Goal: Information Seeking & Learning: Find specific fact

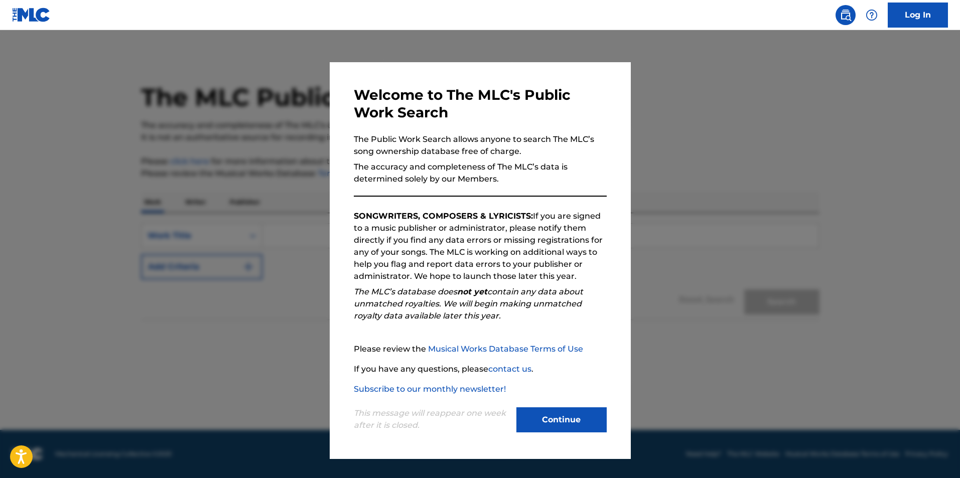
click at [560, 425] on button "Continue" at bounding box center [561, 419] width 90 height 25
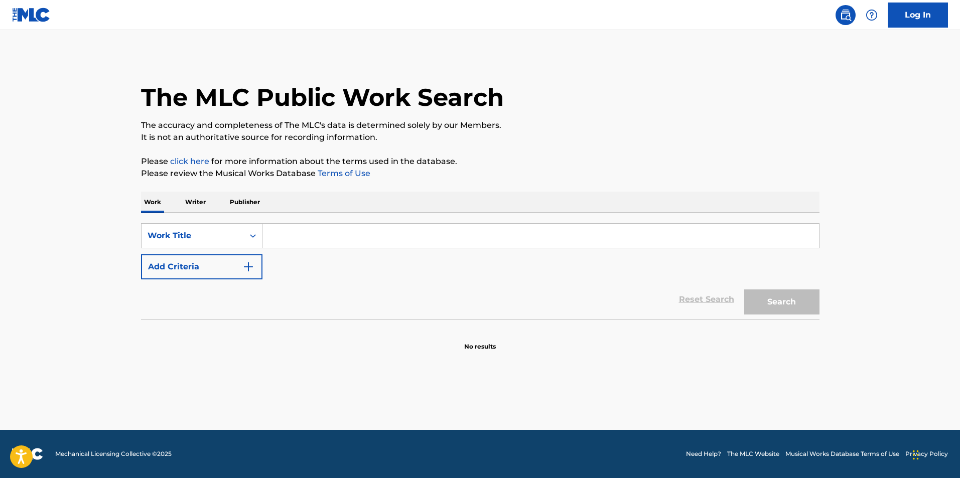
click at [372, 239] on input "Search Form" at bounding box center [540, 236] width 556 height 24
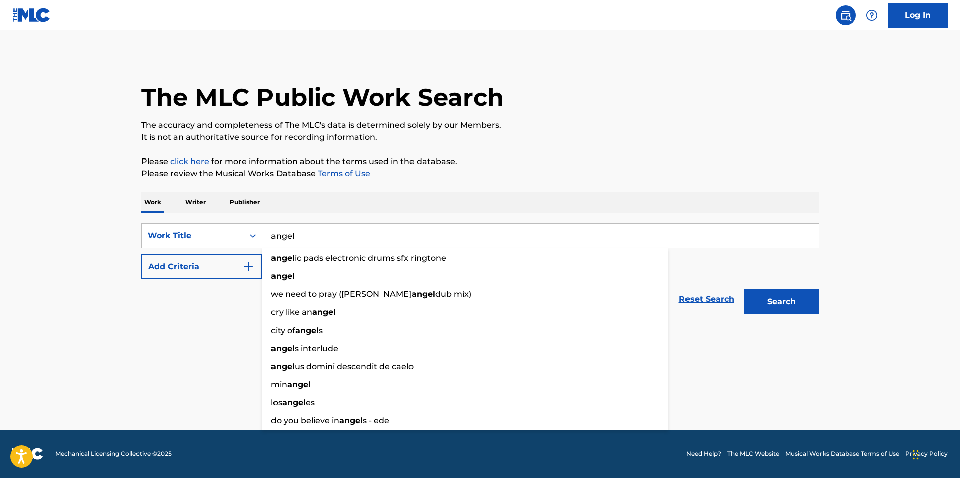
type input "angel"
click at [194, 274] on button "Add Criteria" at bounding box center [201, 266] width 121 height 25
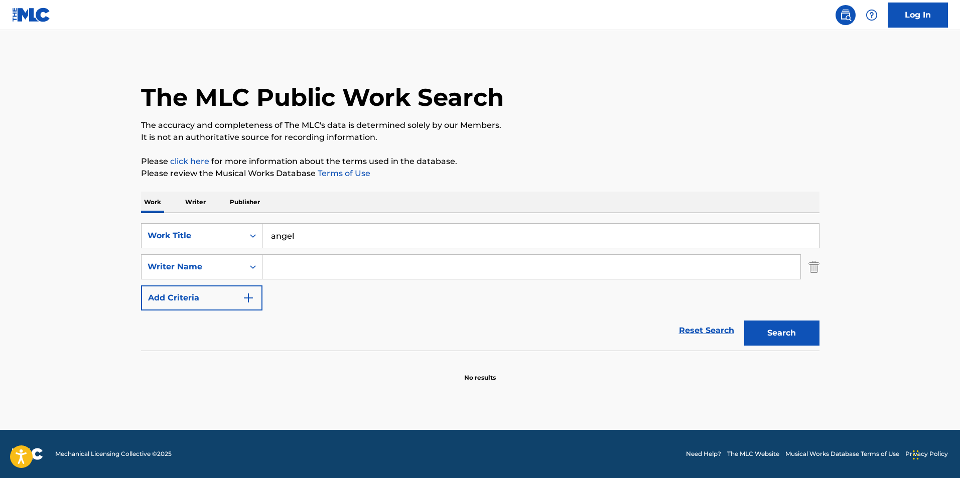
click at [288, 263] on input "Search Form" at bounding box center [531, 267] width 538 height 24
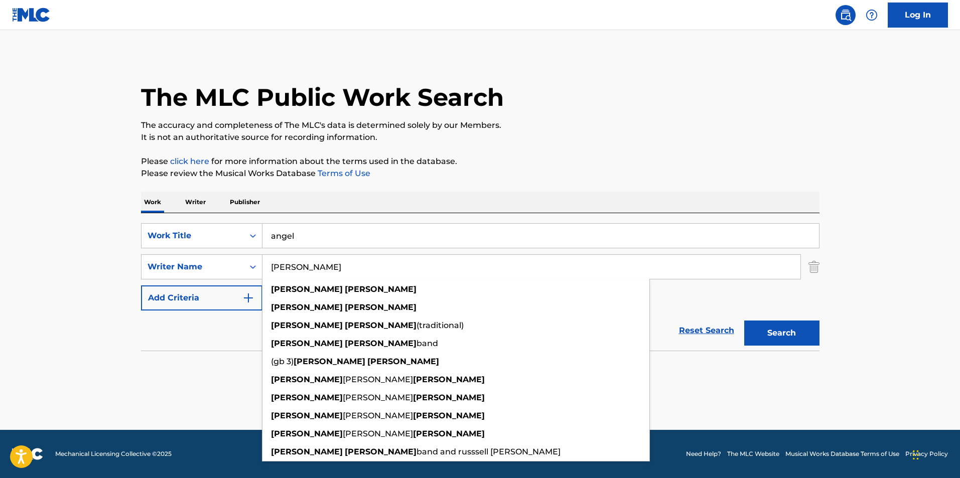
type input "[PERSON_NAME]"
click at [744, 321] on button "Search" at bounding box center [781, 333] width 75 height 25
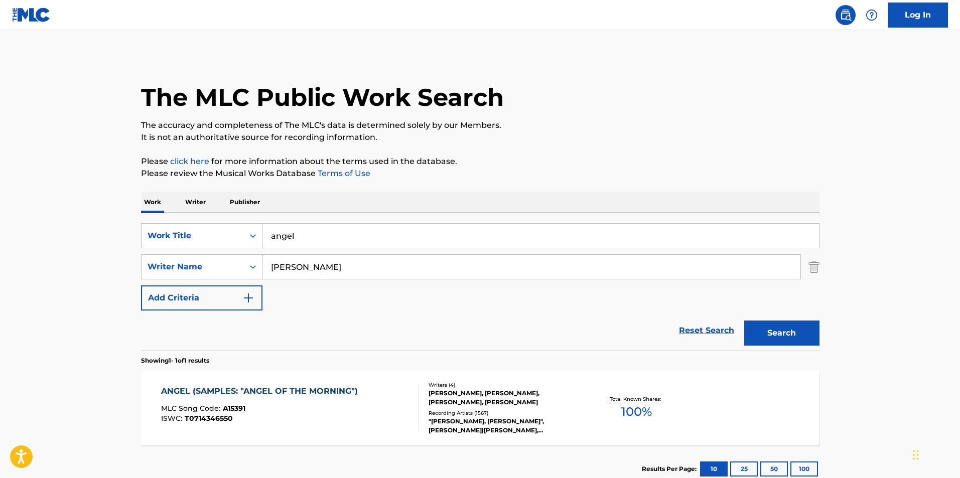
click at [464, 429] on div ""[PERSON_NAME], [PERSON_NAME]", [PERSON_NAME]|[PERSON_NAME], [PERSON_NAME], [PE…" at bounding box center [503, 426] width 151 height 18
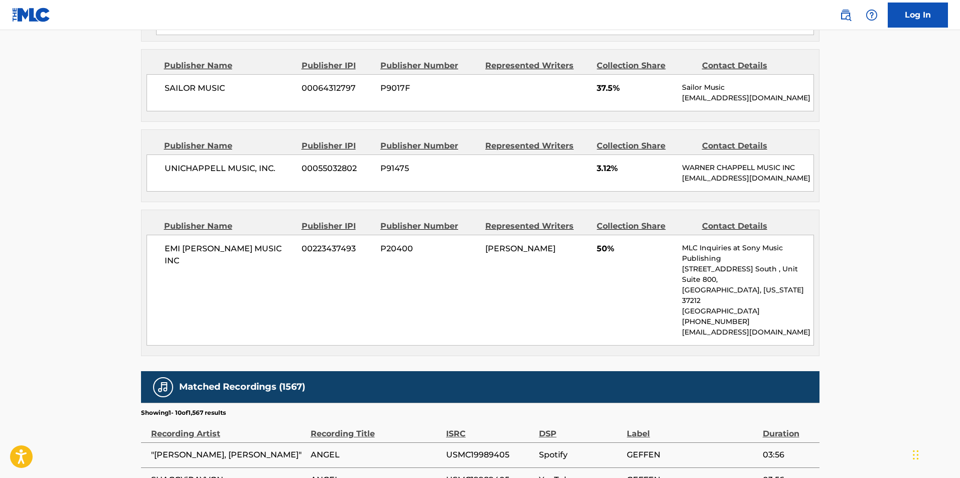
scroll to position [803, 0]
